Goal: Task Accomplishment & Management: Manage account settings

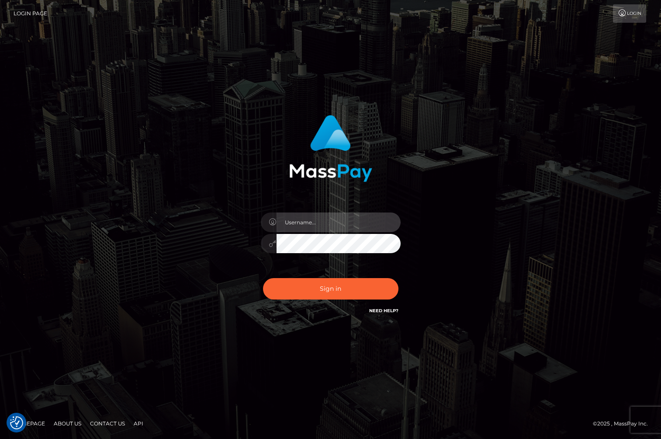
click at [308, 220] on input "text" at bounding box center [339, 222] width 124 height 20
type input "jackson.whop"
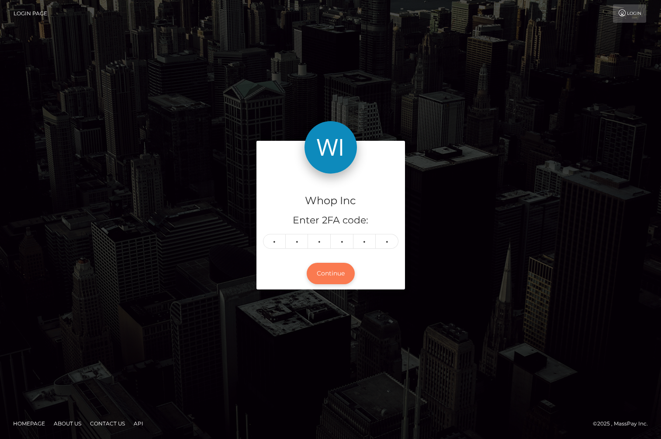
click at [334, 274] on button "Continue" at bounding box center [331, 273] width 48 height 21
click at [328, 273] on button "Continue" at bounding box center [331, 273] width 48 height 21
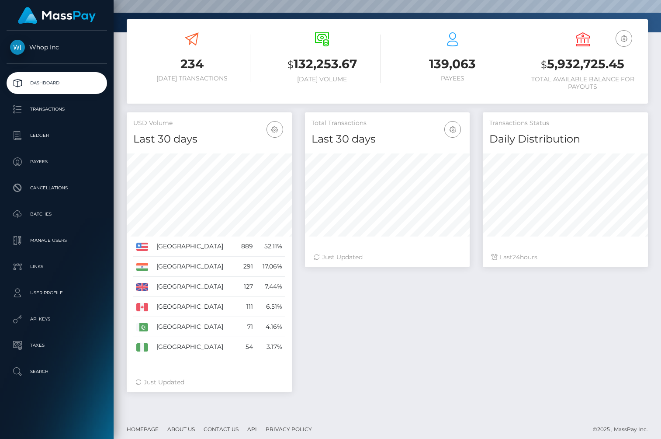
scroll to position [136, 0]
